Goal: Transaction & Acquisition: Purchase product/service

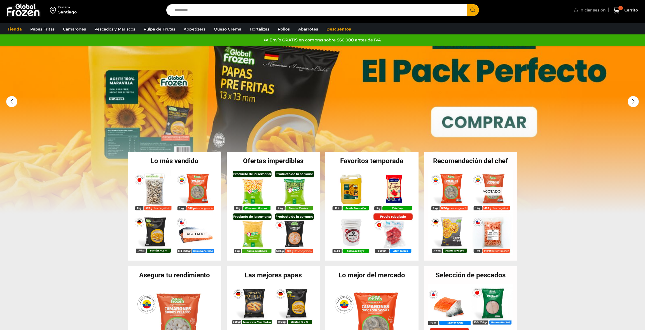
click at [593, 8] on span "Iniciar sesión" at bounding box center [592, 10] width 28 height 6
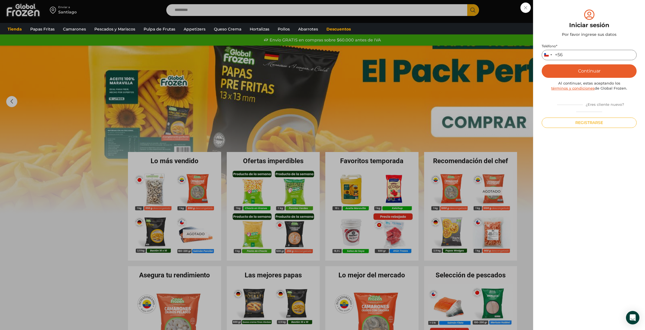
click at [583, 54] on input "Teléfono *" at bounding box center [589, 55] width 95 height 10
type input "*********"
click at [583, 72] on button "Continuar" at bounding box center [589, 70] width 95 height 13
click at [551, 50] on input "text" at bounding box center [550, 55] width 14 height 10
type input "*"
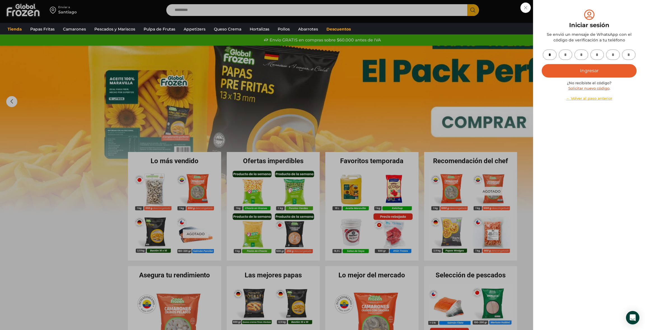
type input "*"
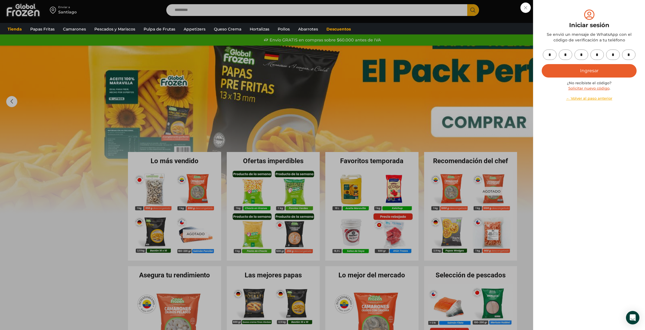
click at [568, 66] on button "Ingresar" at bounding box center [589, 70] width 95 height 13
click at [566, 69] on button "Ingresar" at bounding box center [589, 70] width 95 height 13
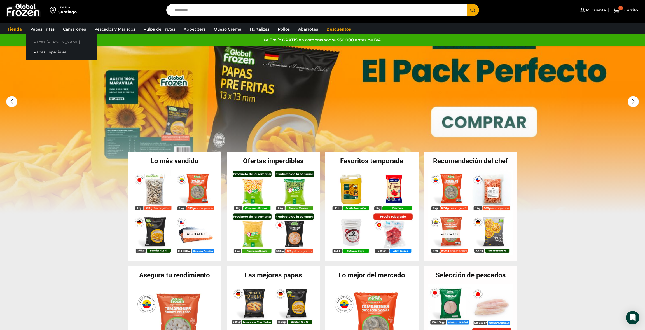
click at [48, 40] on link "Papas [PERSON_NAME]" at bounding box center [61, 42] width 71 height 10
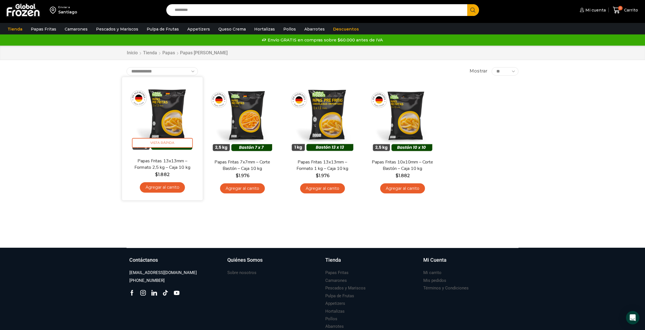
click at [170, 189] on link "Agregar al carrito" at bounding box center [162, 187] width 45 height 10
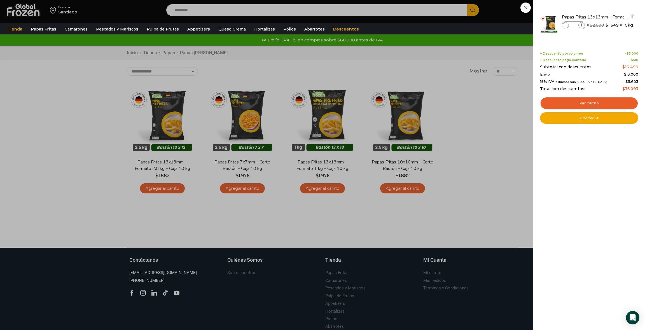
click at [574, 25] on input "*" at bounding box center [574, 25] width 8 height 6
type input "**"
click at [586, 35] on li "Papas Fritas 13x13mm - Formato 2,5 kg - Caja 10 kg Papas Fritas 13x13mm - Forma…" at bounding box center [589, 23] width 99 height 31
click at [612, 17] on div "11 Carrito 11 11 Shopping Cart" at bounding box center [626, 10] width 28 height 13
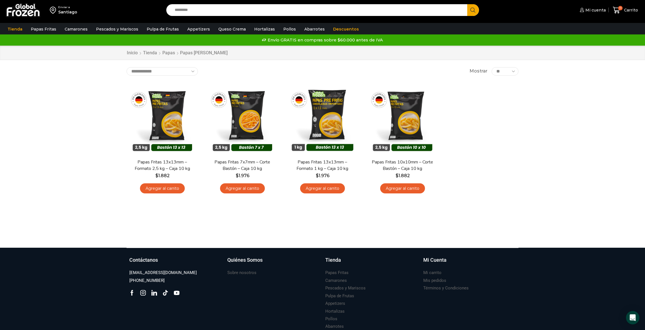
click at [191, 9] on input "Search input" at bounding box center [318, 10] width 293 height 12
click at [467, 4] on button "Search" at bounding box center [473, 10] width 12 height 12
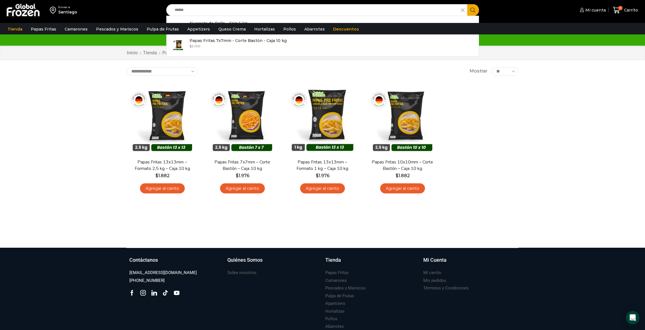
type input "*******"
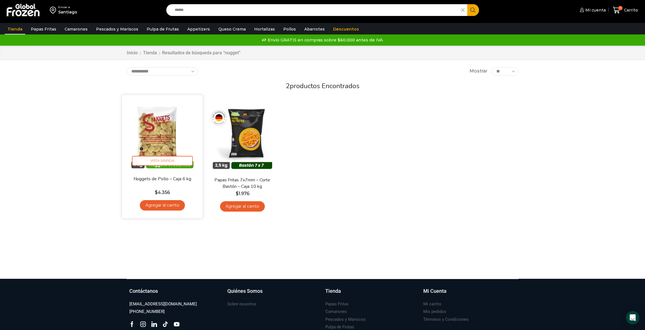
click at [165, 129] on img at bounding box center [162, 135] width 72 height 72
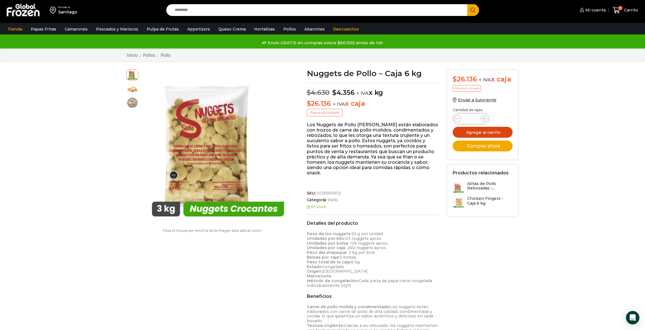
click at [491, 134] on button "Agregar al carrito" at bounding box center [483, 132] width 60 height 11
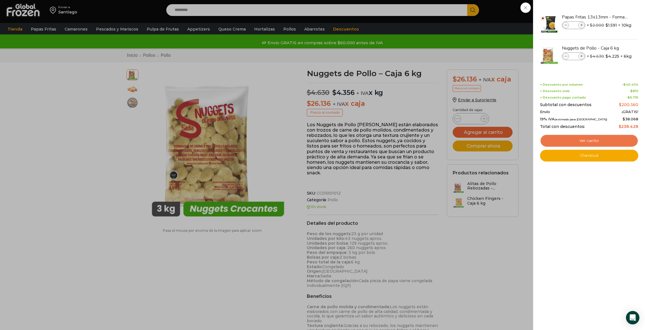
click at [561, 139] on link "Ver carrito" at bounding box center [589, 140] width 98 height 13
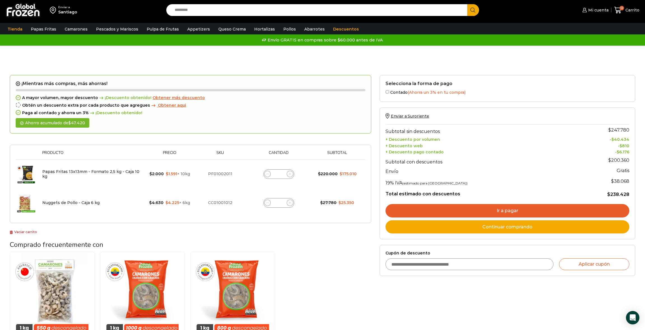
click at [445, 270] on form "Cupón de descuento Aplicar cupón" at bounding box center [508, 260] width 256 height 31
click at [446, 267] on input "Cupón de descuento" at bounding box center [470, 264] width 168 height 12
type input "**********"
click at [590, 266] on button "Aplicar cupón" at bounding box center [594, 264] width 70 height 12
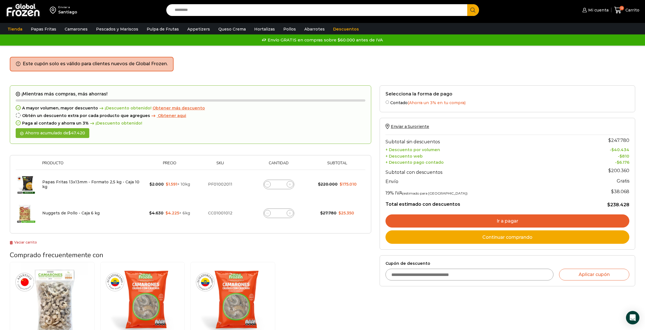
click at [521, 220] on link "Ir a pagar" at bounding box center [508, 220] width 244 height 13
